Goal: Information Seeking & Learning: Learn about a topic

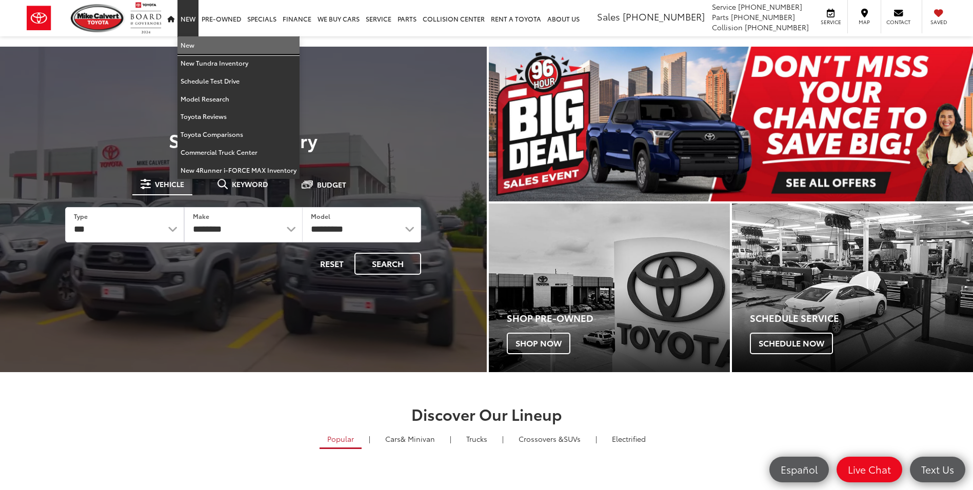
click at [197, 45] on link "New" at bounding box center [238, 45] width 122 height 18
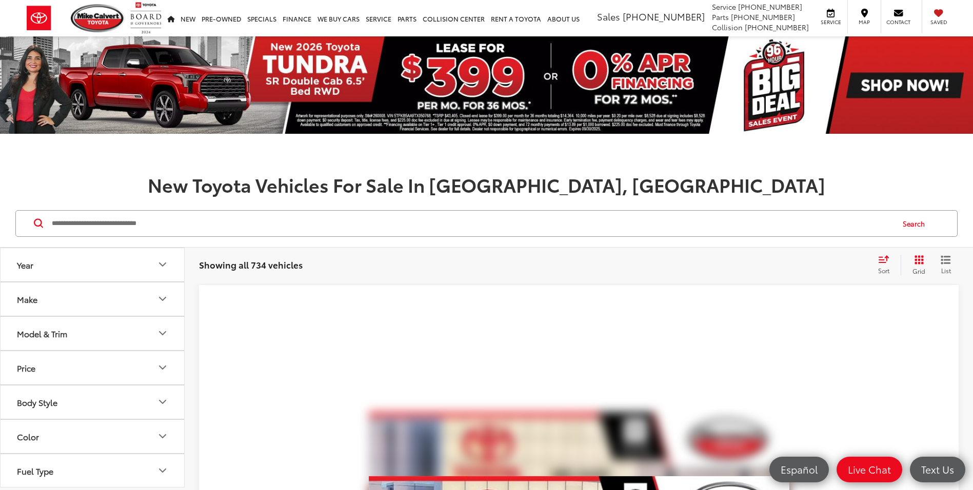
click at [364, 220] on input "Search by Make, Model, or Keyword" at bounding box center [472, 223] width 842 height 25
click at [130, 303] on button "Make" at bounding box center [93, 299] width 185 height 33
click at [58, 343] on img at bounding box center [46, 336] width 28 height 24
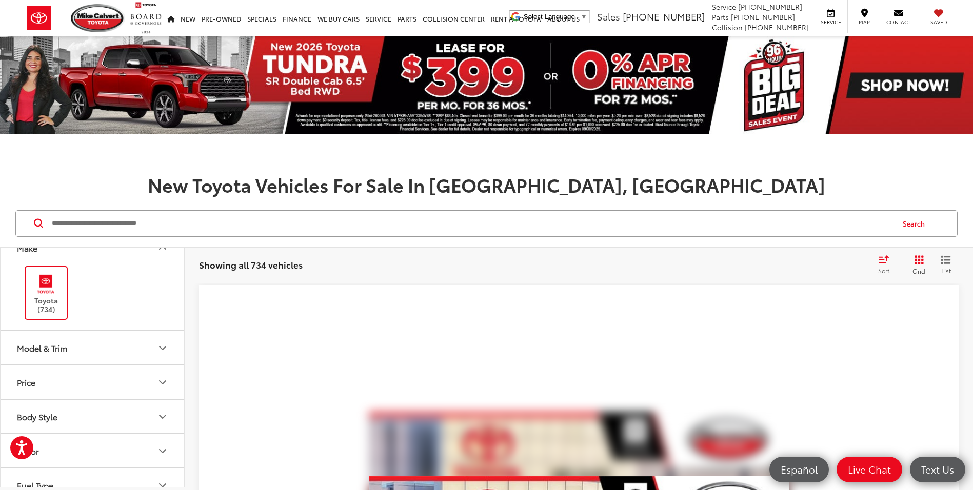
click at [128, 339] on button "Model & Trim" at bounding box center [93, 347] width 185 height 33
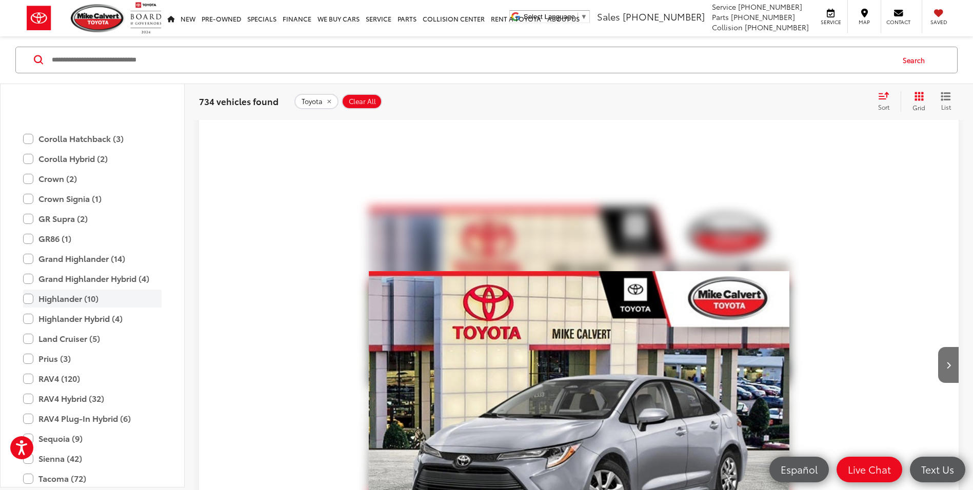
scroll to position [353, 0]
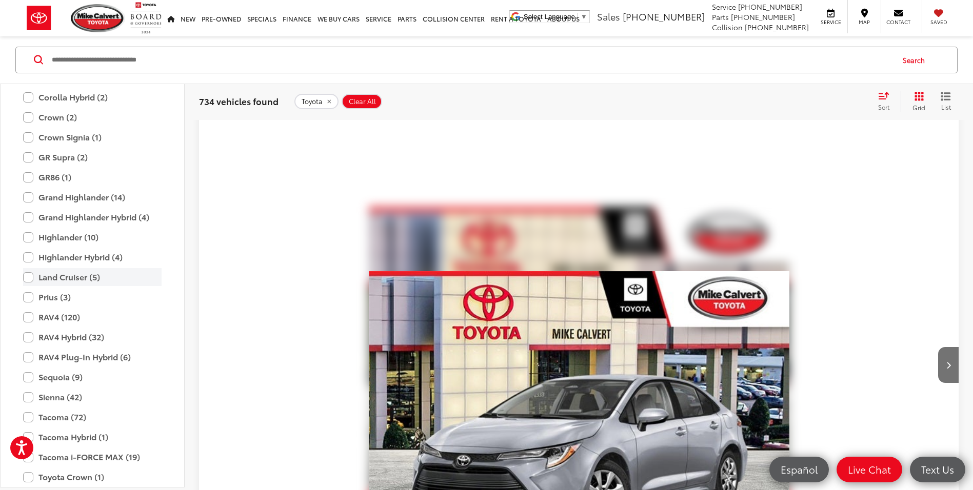
click at [31, 275] on label "Land Cruiser (5)" at bounding box center [92, 277] width 138 height 18
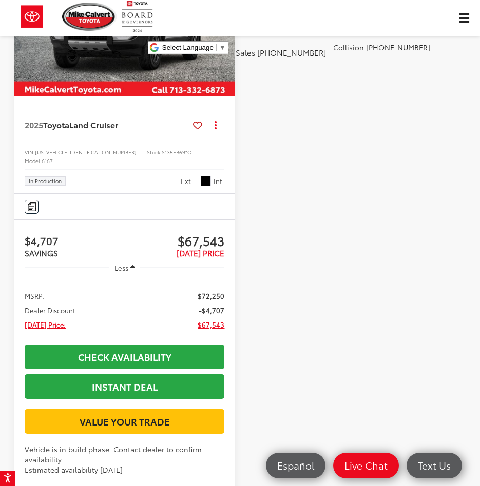
scroll to position [1603, 0]
